Goal: Information Seeking & Learning: Learn about a topic

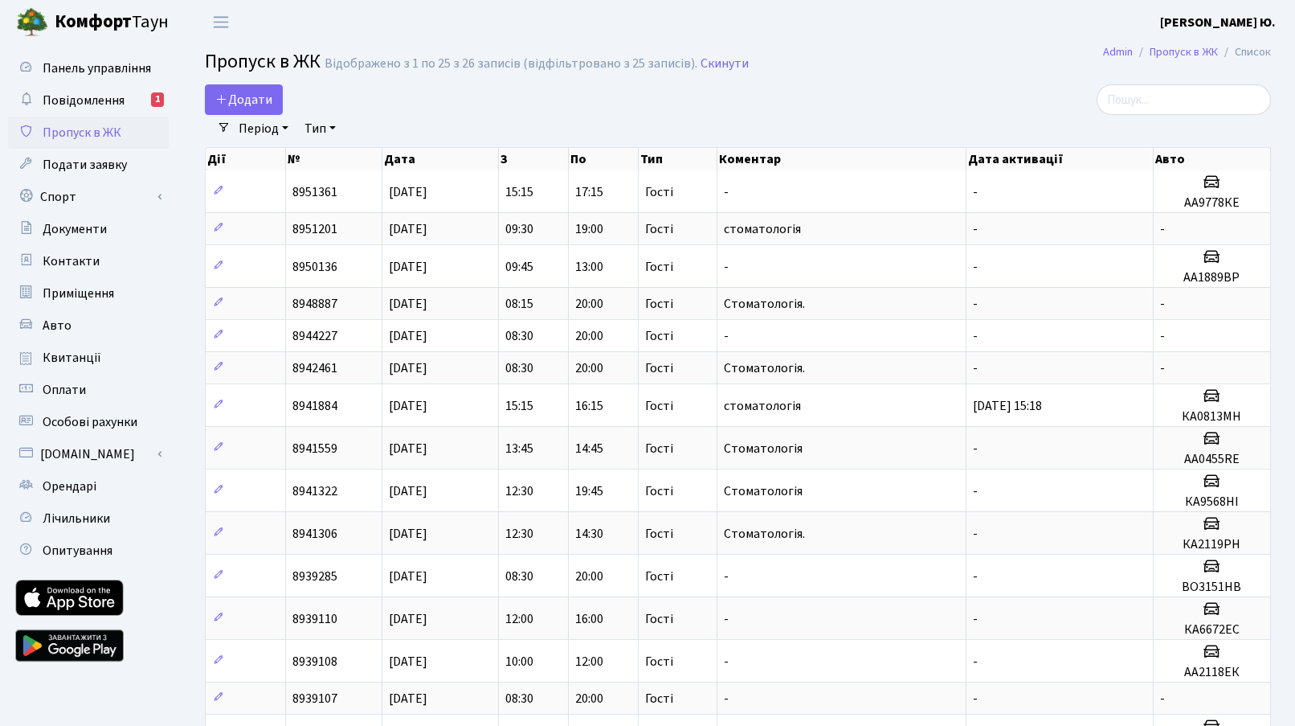
select select "25"
click at [138, 99] on link "Повідомлення 1" at bounding box center [88, 100] width 161 height 32
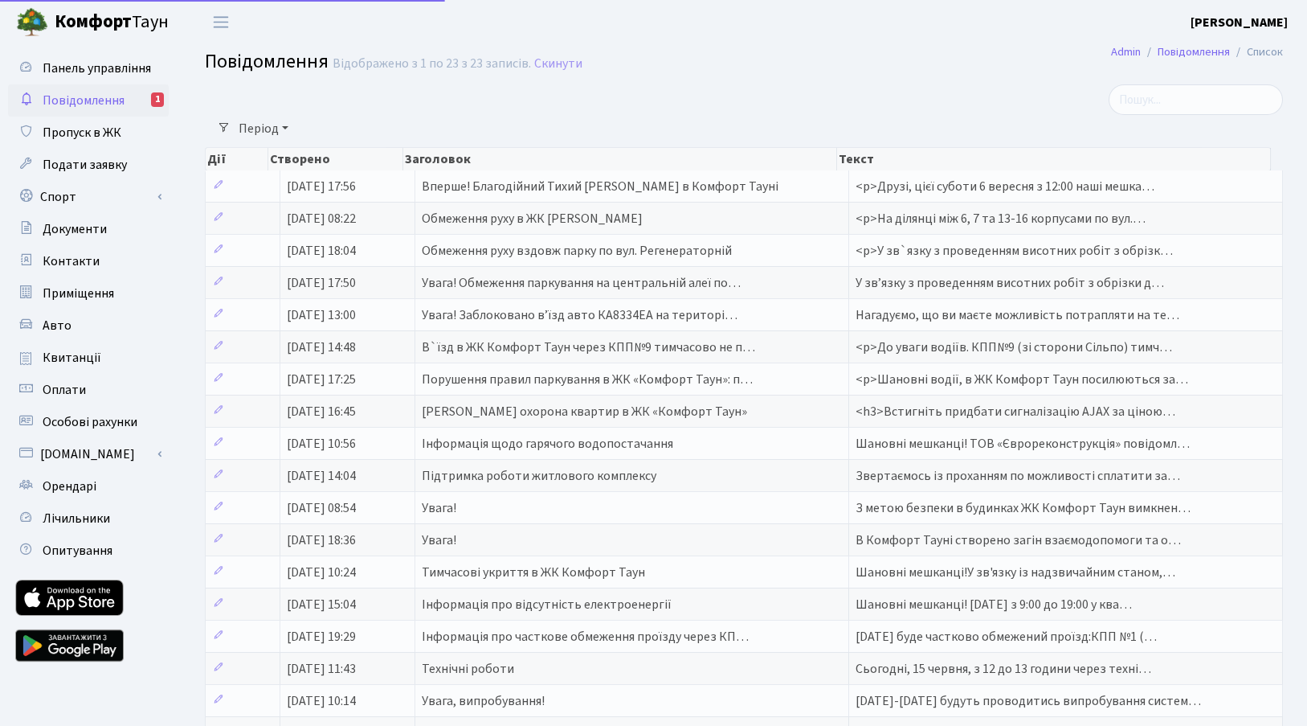
select select "25"
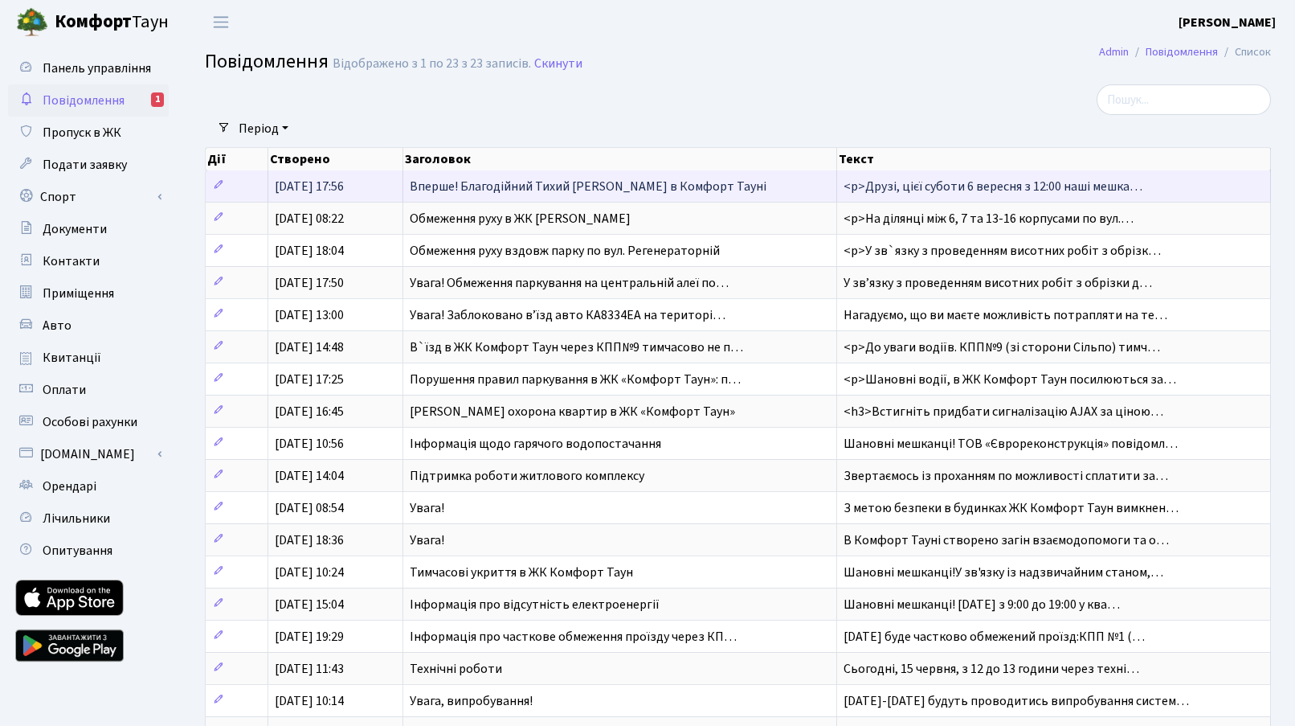
click at [509, 179] on span "Вперше! Благодійний Тихий [PERSON_NAME] в Комфорт Тауні" at bounding box center [588, 187] width 357 height 18
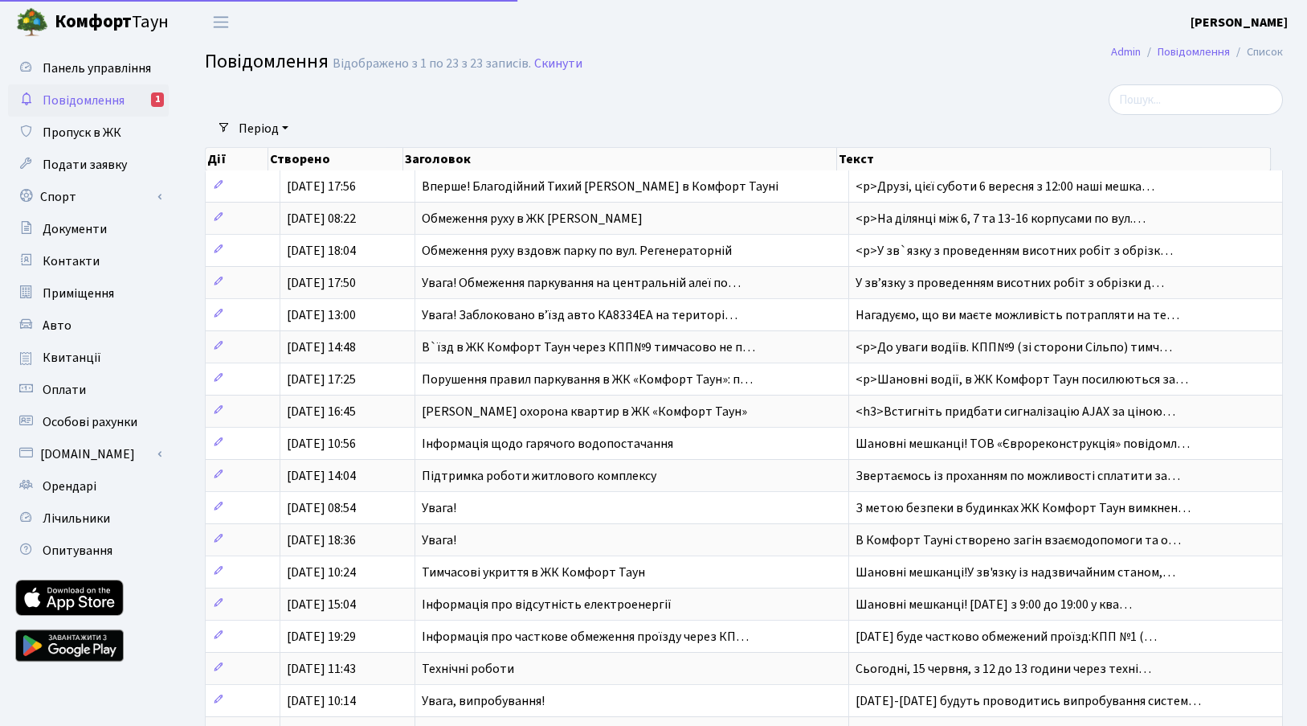
select select "25"
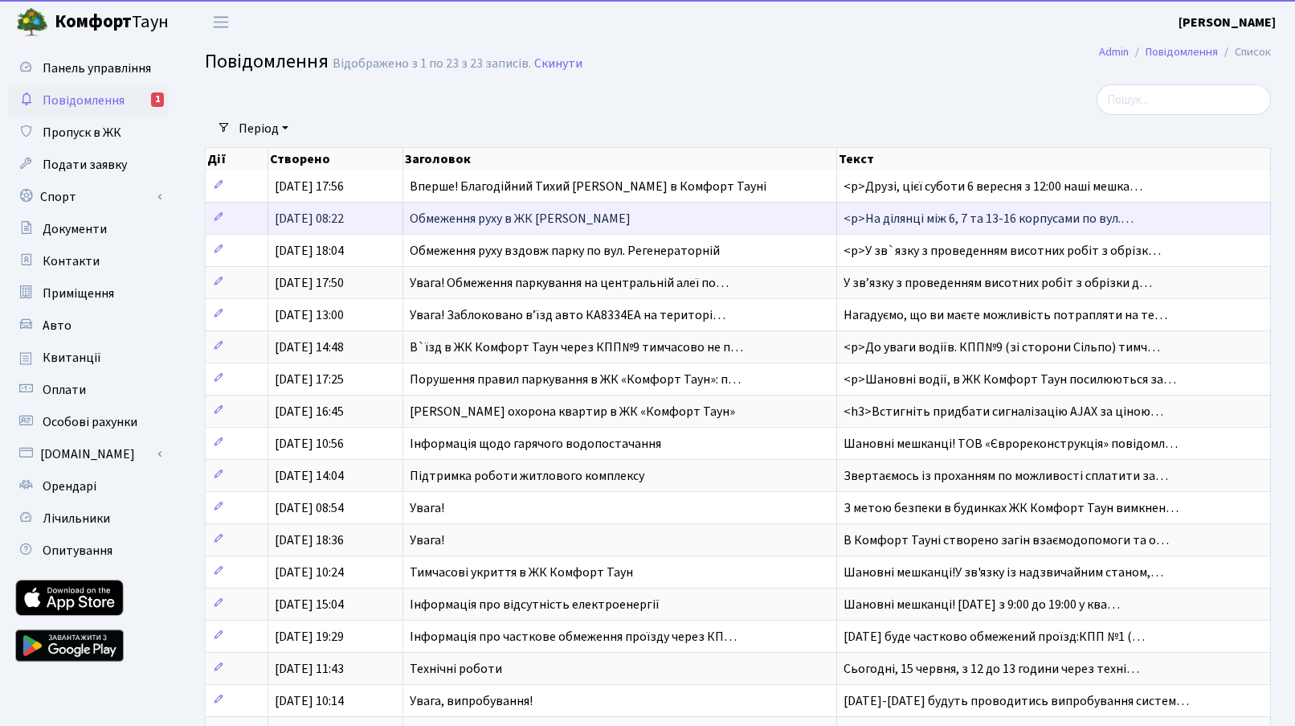
click at [344, 211] on span "28.08.2025, 08:22" at bounding box center [309, 219] width 69 height 18
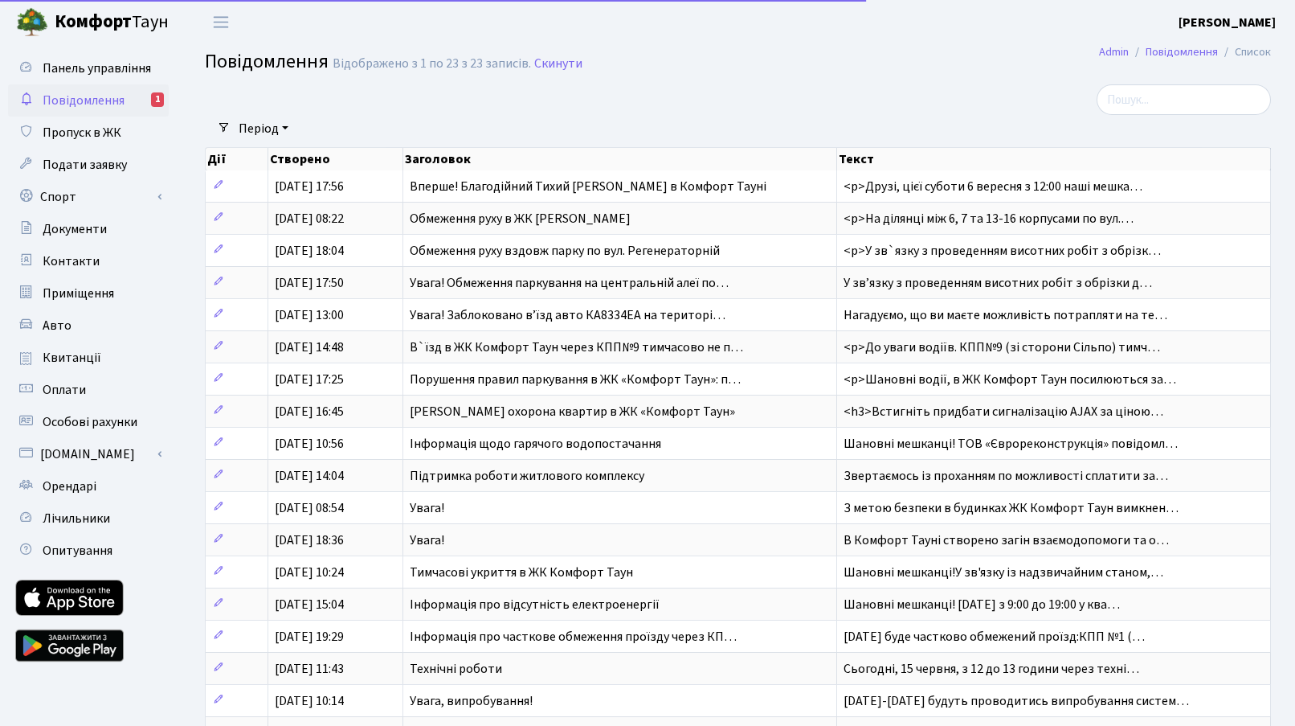
select select "25"
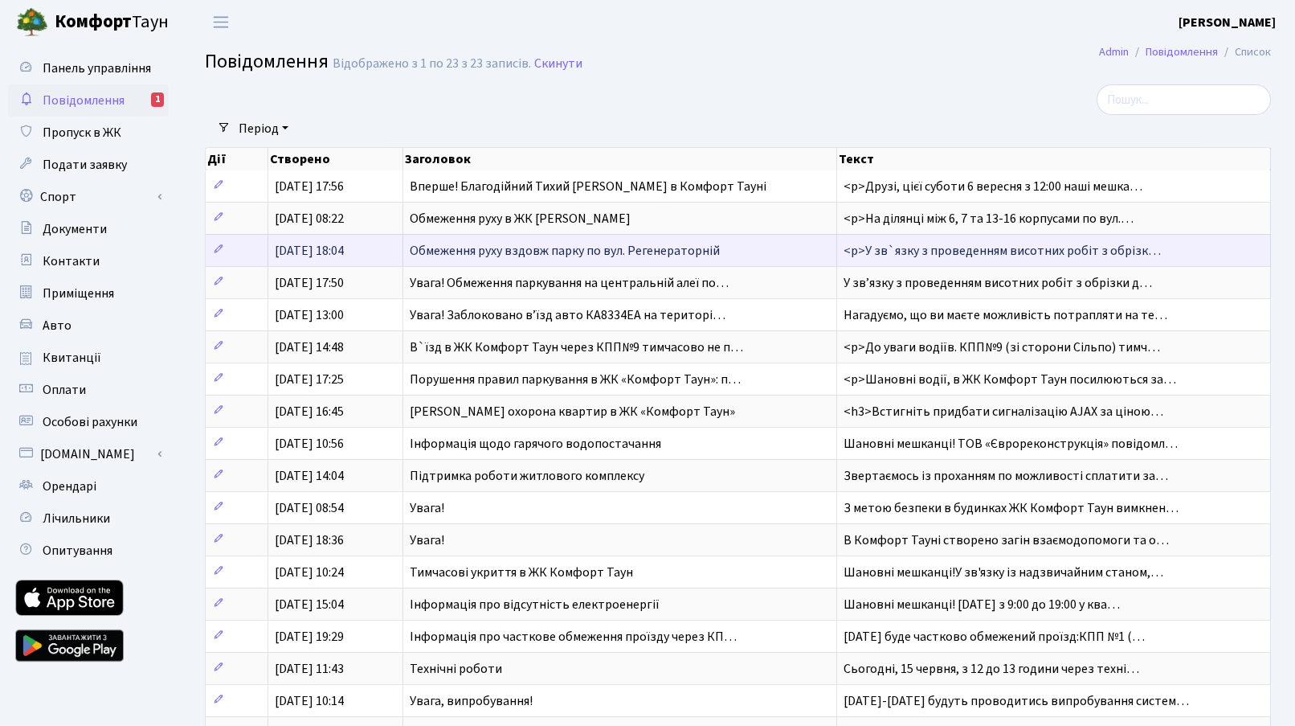
click at [299, 260] on span "[DATE] 18:04" at bounding box center [309, 251] width 69 height 18
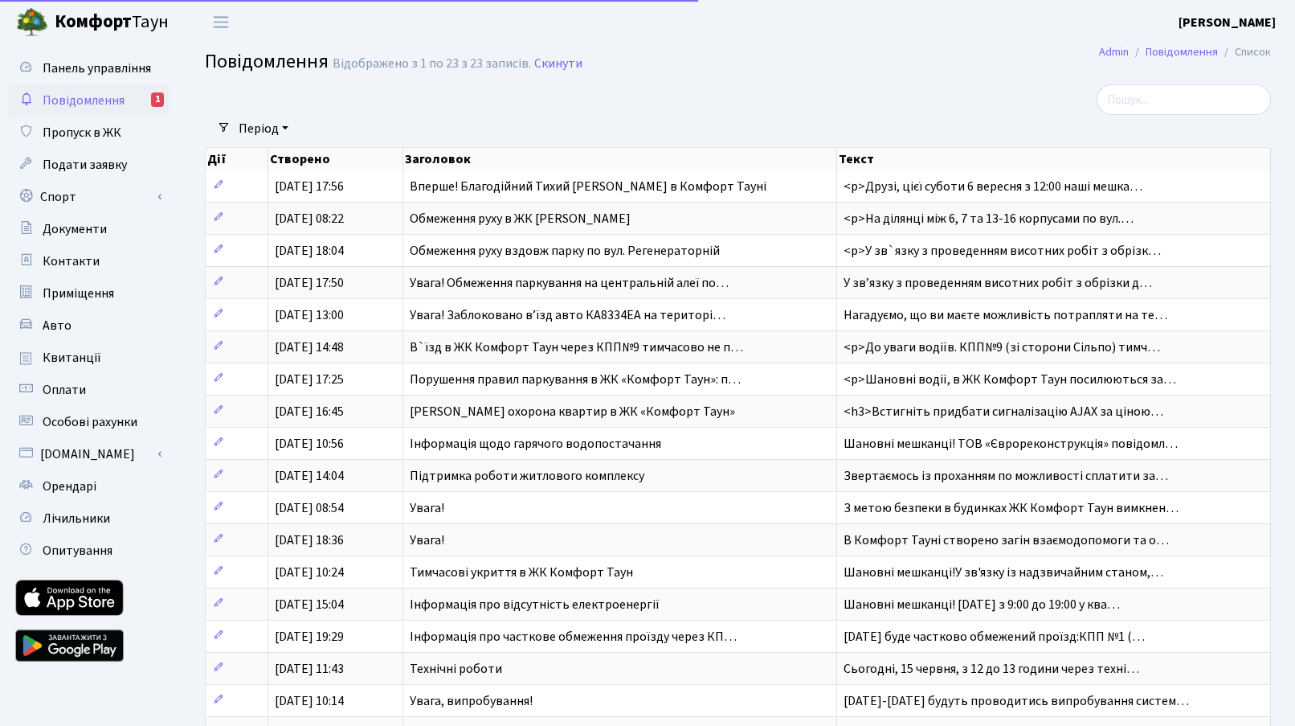
select select "25"
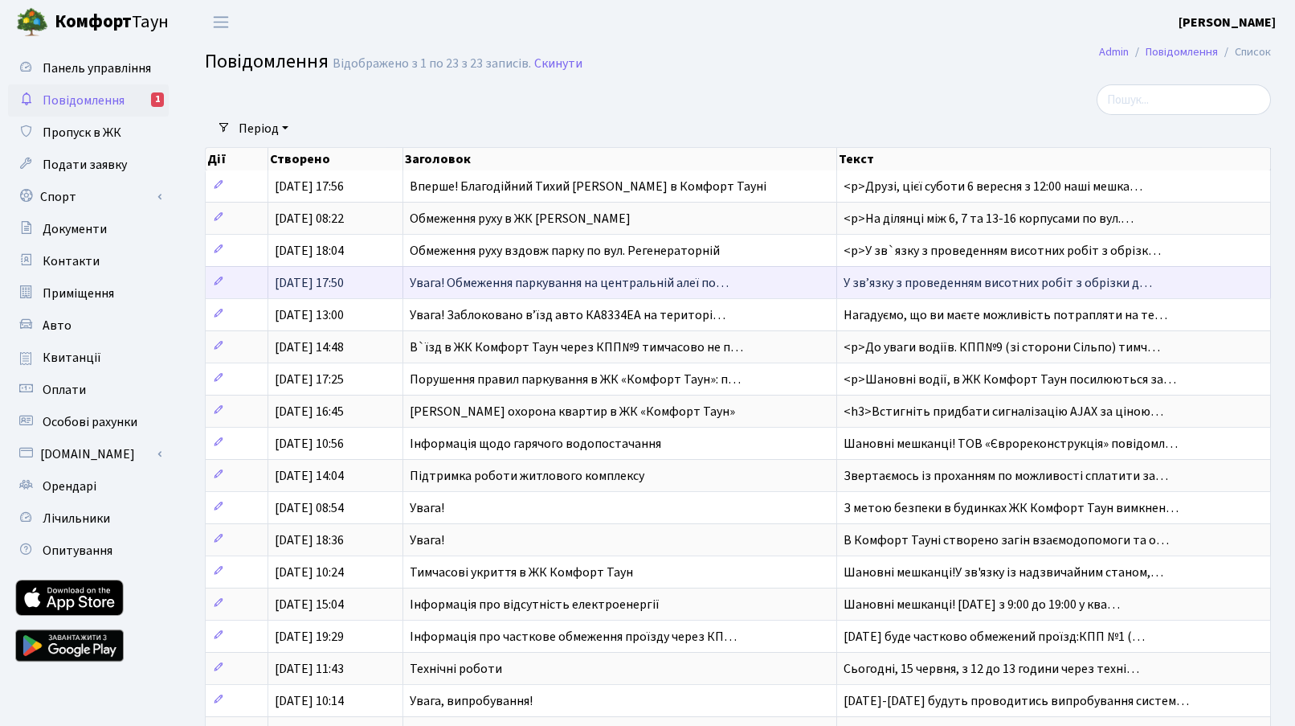
click at [296, 290] on span "[DATE] 17:50" at bounding box center [309, 283] width 69 height 18
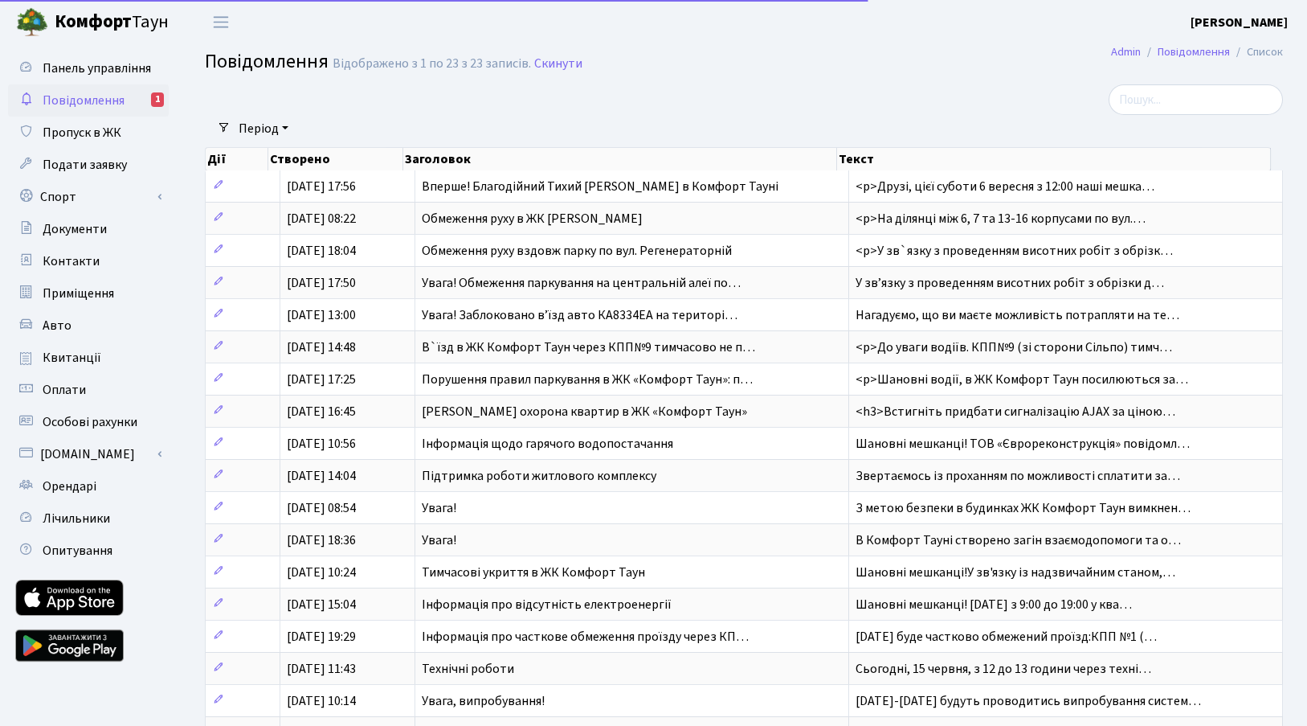
select select "25"
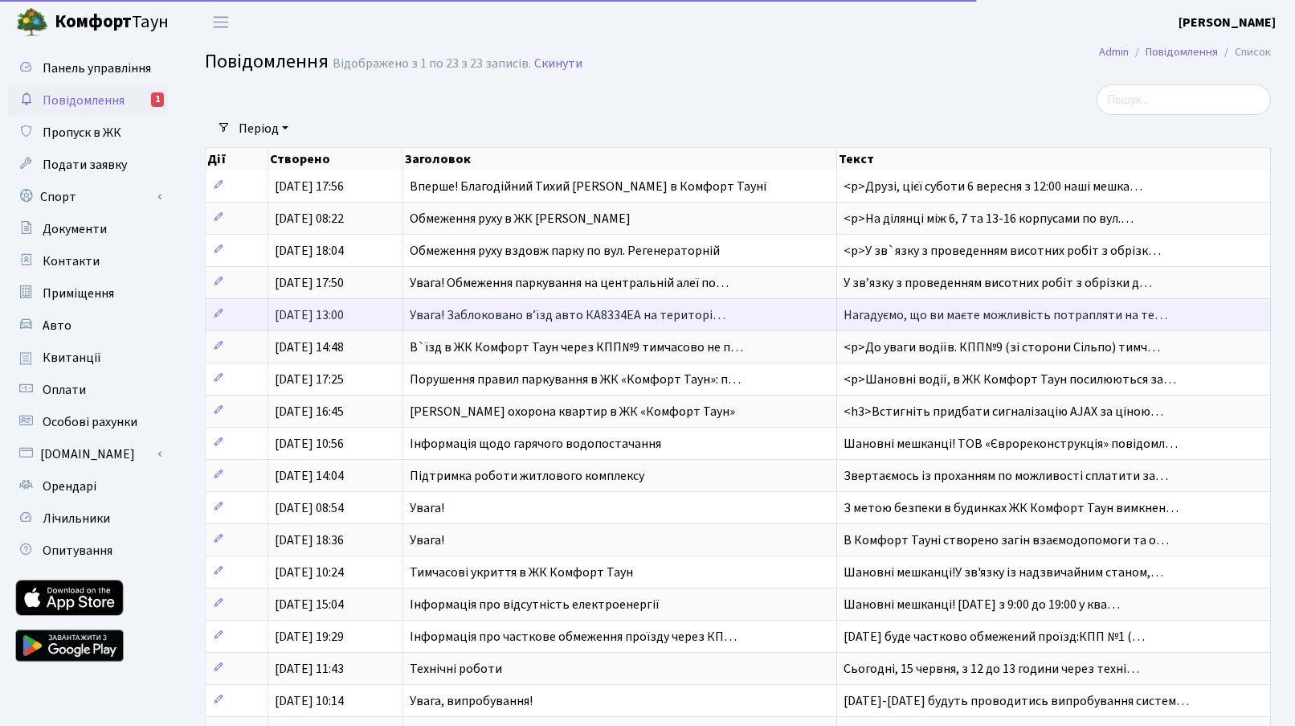
click at [302, 313] on span "[DATE] 13:00" at bounding box center [309, 315] width 69 height 18
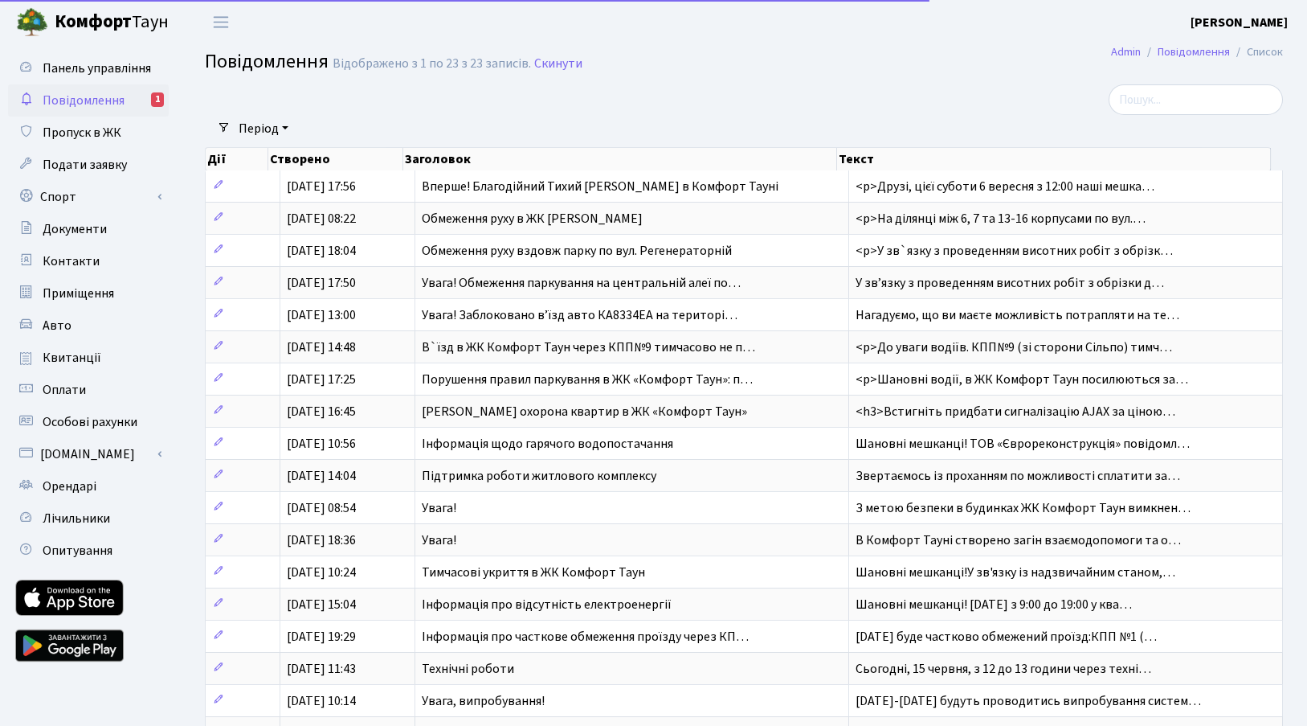
select select "25"
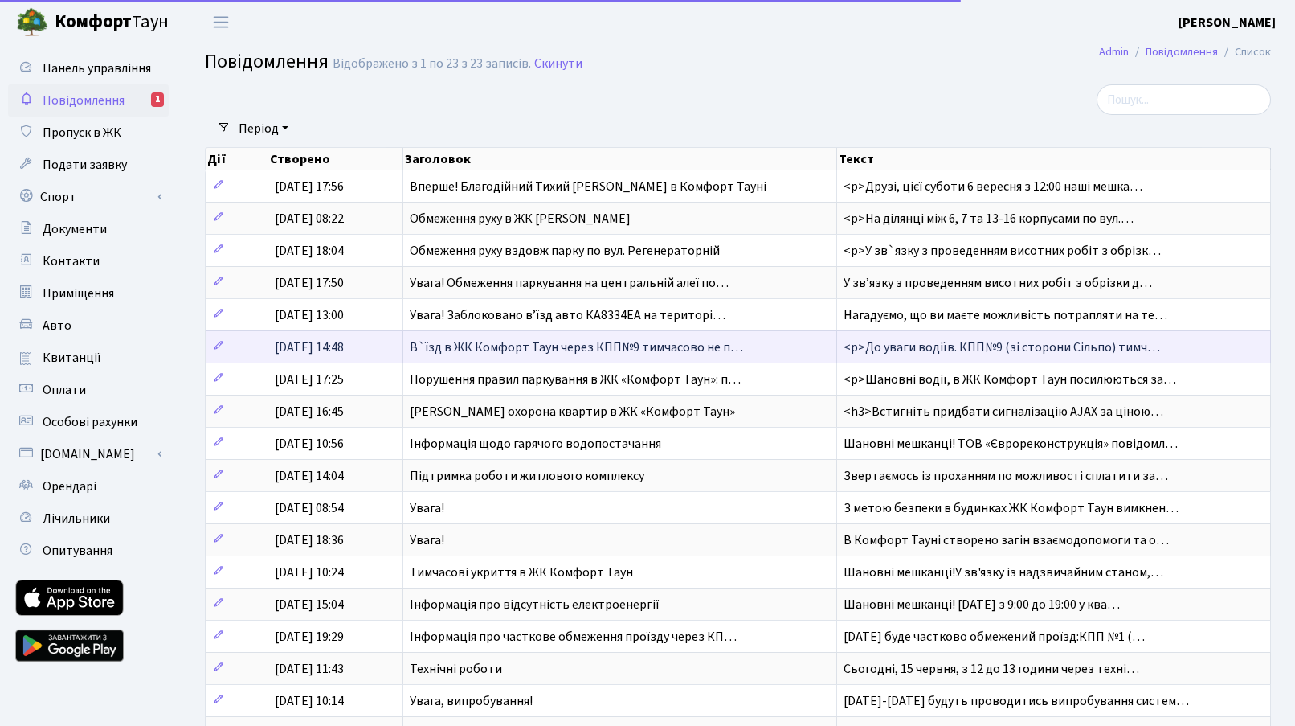
click at [296, 340] on span "24.07.2025, 14:48" at bounding box center [309, 347] width 69 height 18
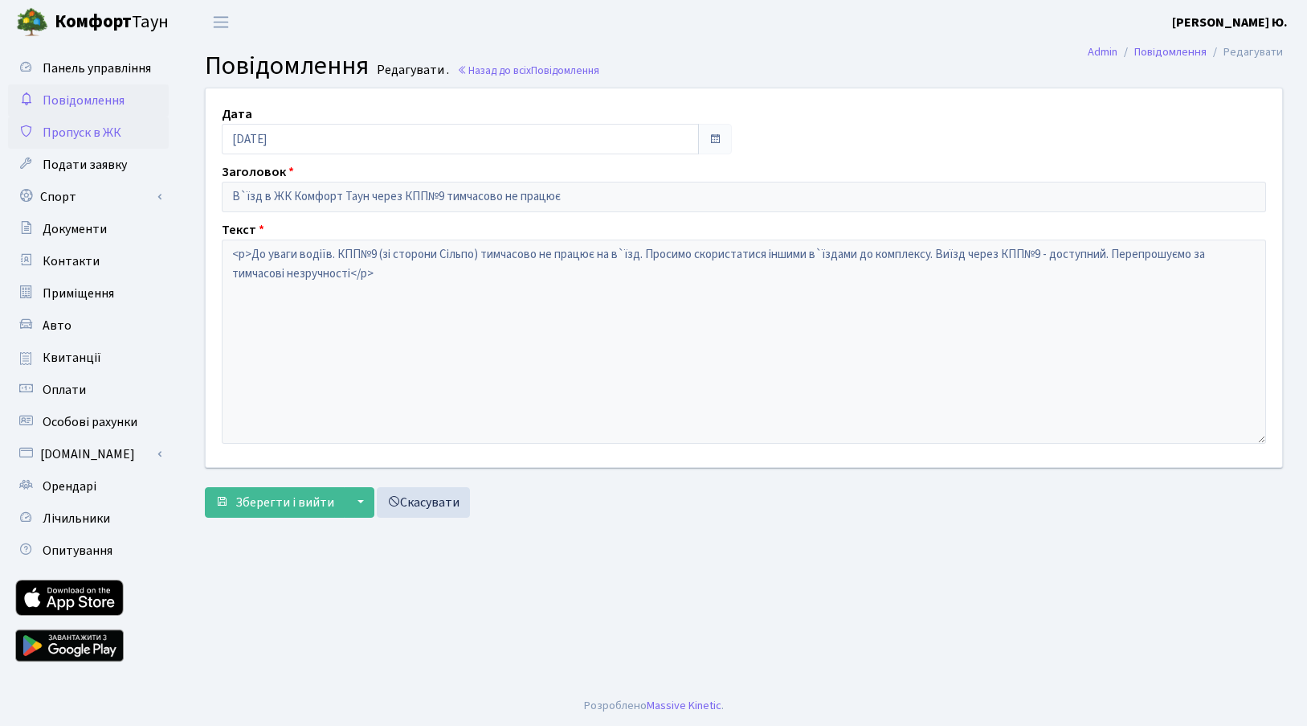
click at [88, 130] on span "Пропуск в ЖК" at bounding box center [82, 133] width 79 height 18
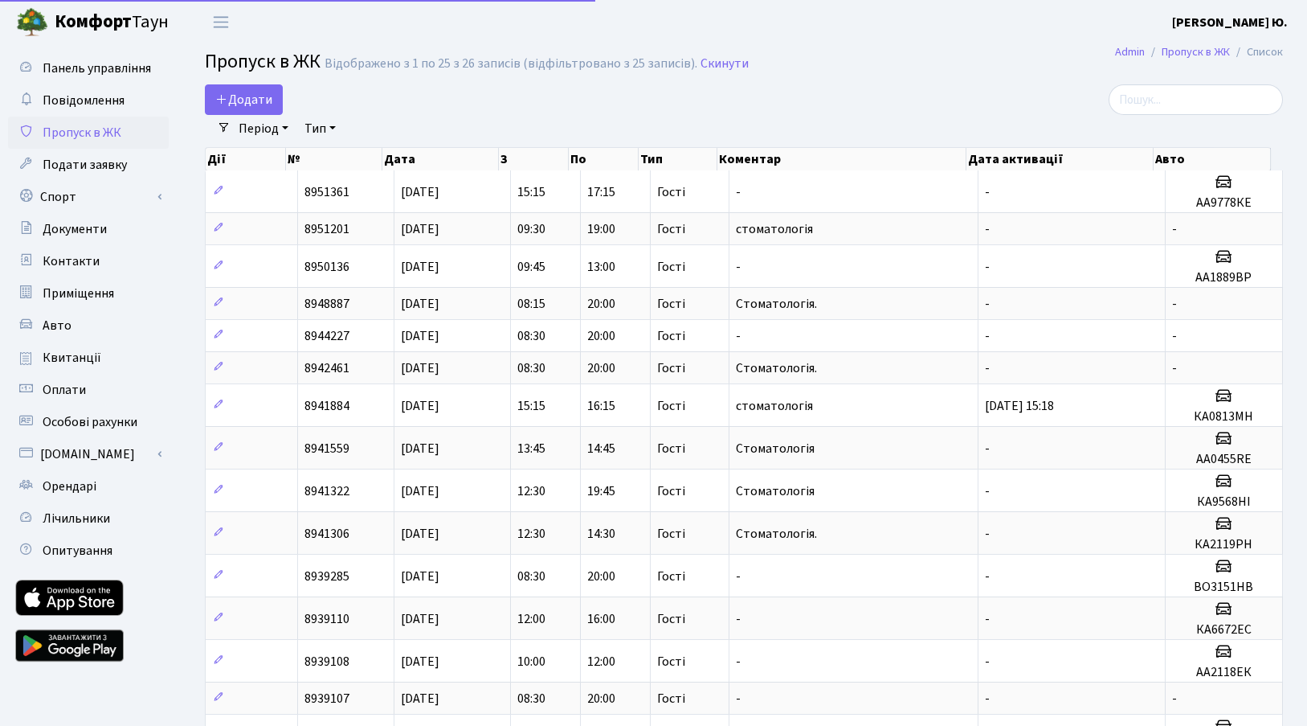
select select "25"
